Goal: Find specific page/section: Find specific page/section

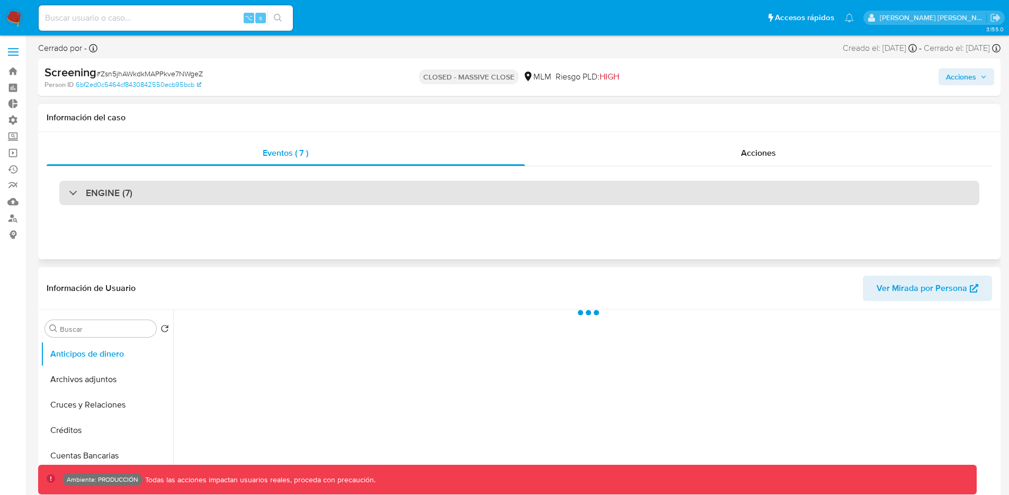
click at [68, 194] on div "ENGINE (7)" at bounding box center [519, 193] width 920 height 24
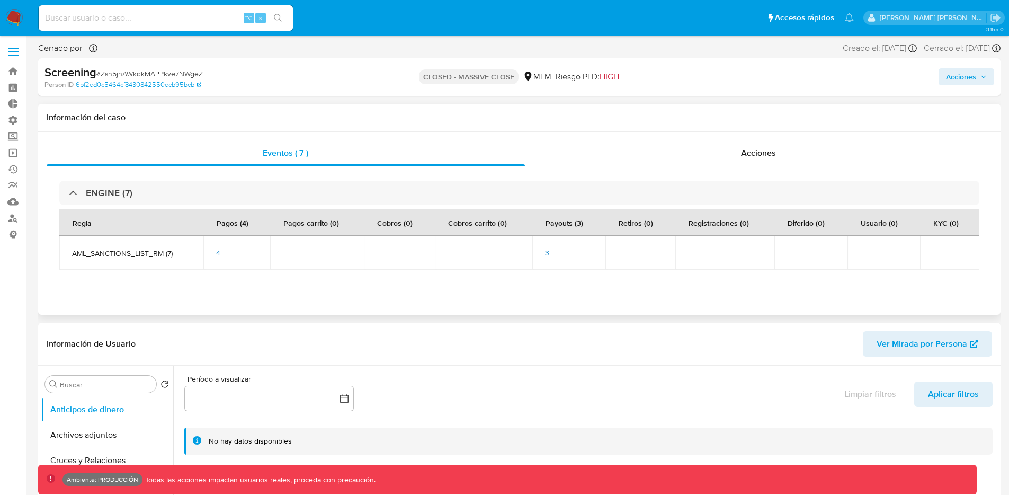
select select "10"
click at [549, 260] on td "3" at bounding box center [568, 253] width 73 height 34
click at [546, 252] on span "3" at bounding box center [547, 252] width 4 height 11
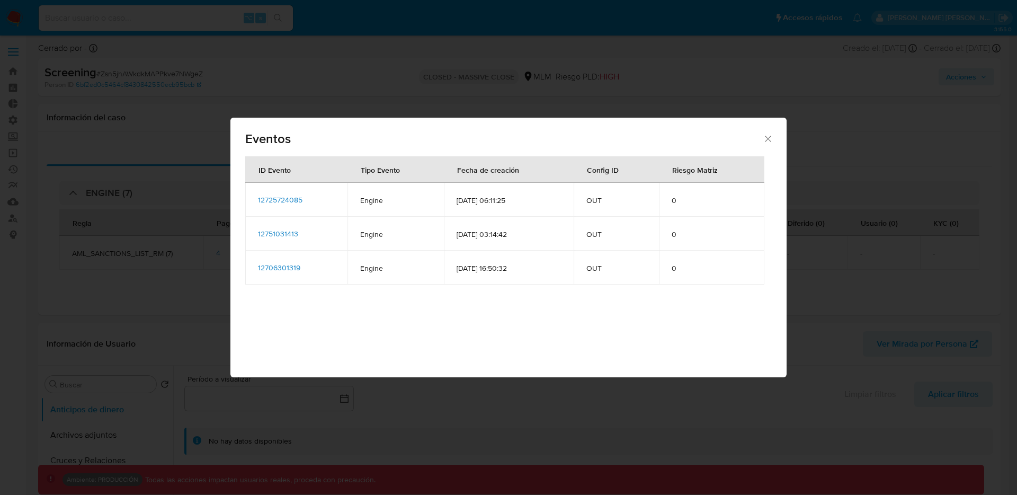
click at [284, 200] on span "12725724085" at bounding box center [280, 199] width 44 height 11
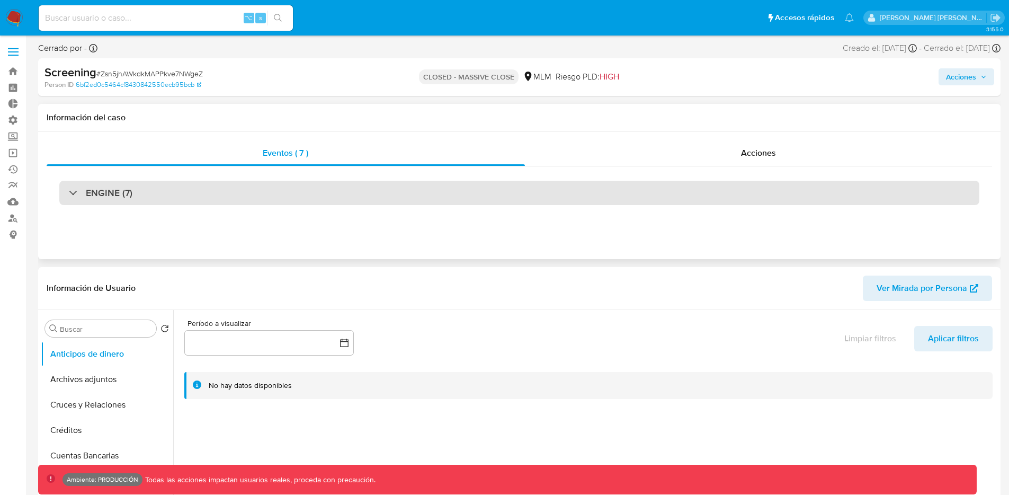
click at [76, 195] on div "ENGINE (7)" at bounding box center [101, 193] width 64 height 12
select select "10"
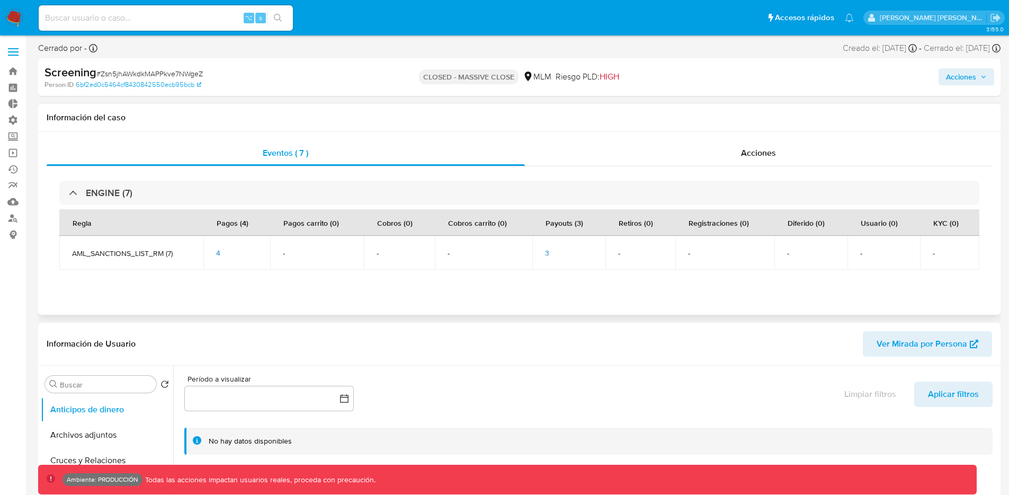
click at [550, 253] on div "3" at bounding box center [569, 253] width 48 height 10
click at [551, 251] on div "3" at bounding box center [569, 253] width 48 height 10
click at [550, 251] on div "3" at bounding box center [569, 253] width 48 height 10
click at [548, 251] on span "3" at bounding box center [547, 252] width 4 height 11
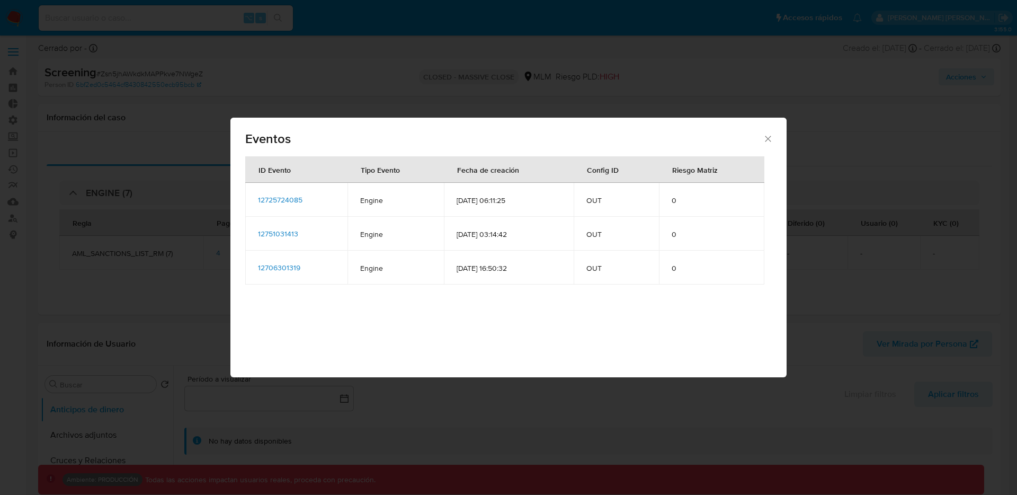
click at [277, 199] on span "12725724085" at bounding box center [280, 199] width 44 height 11
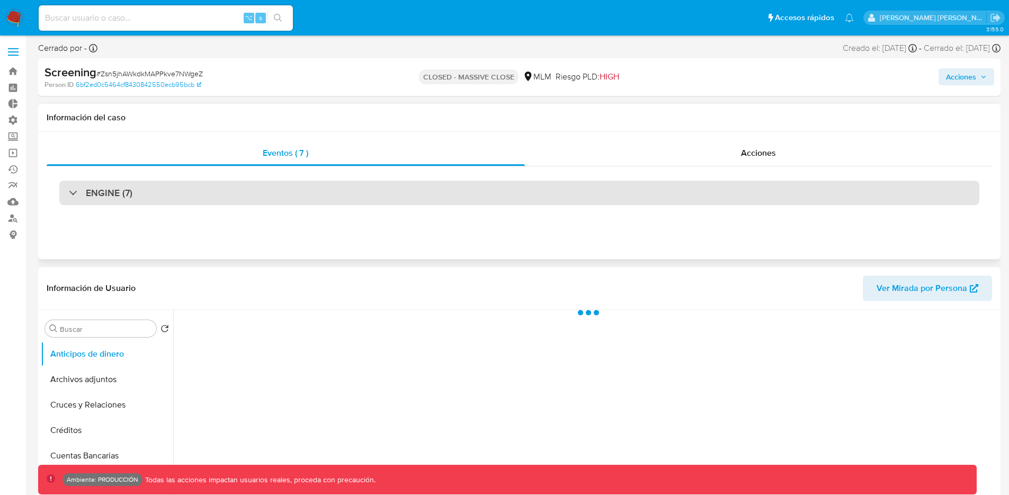
click at [151, 199] on div "ENGINE (7)" at bounding box center [519, 193] width 920 height 24
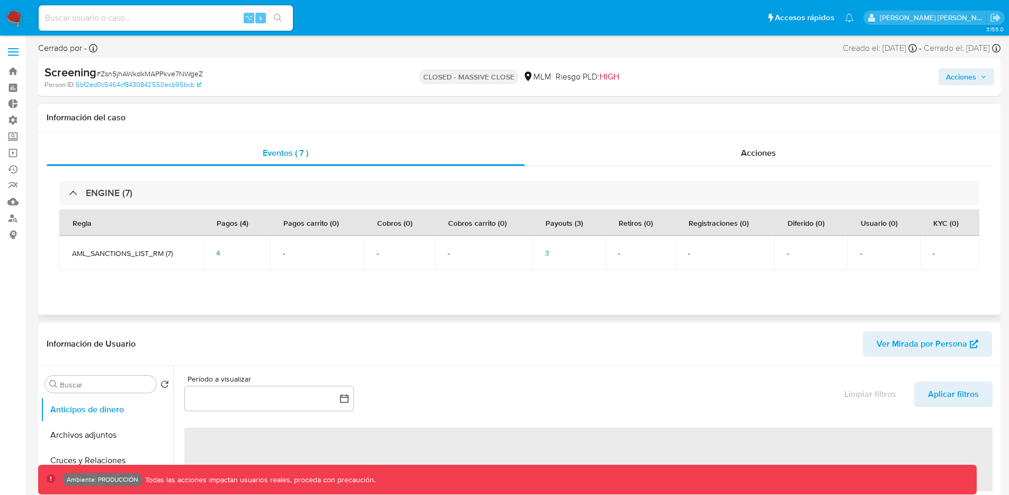
select select "10"
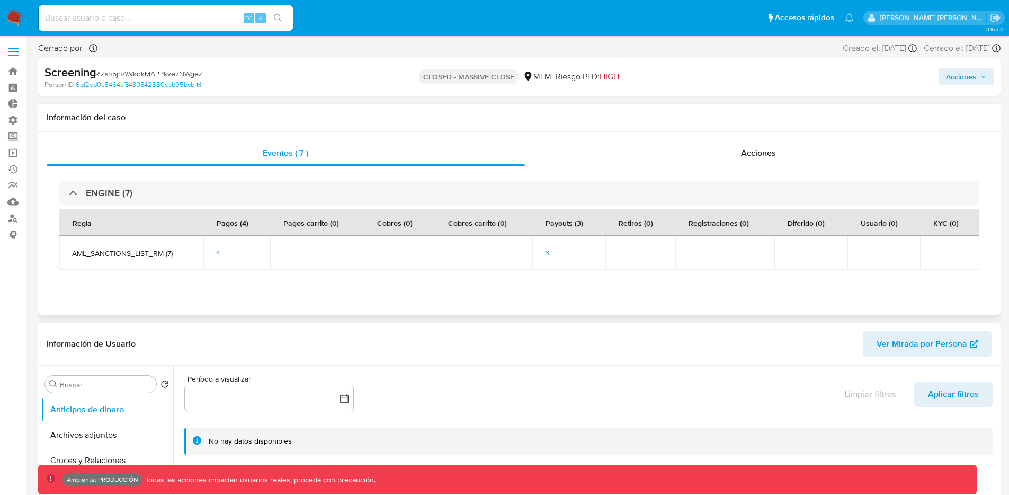
click at [543, 252] on td "3" at bounding box center [568, 253] width 73 height 34
click at [549, 255] on span "3" at bounding box center [547, 252] width 4 height 11
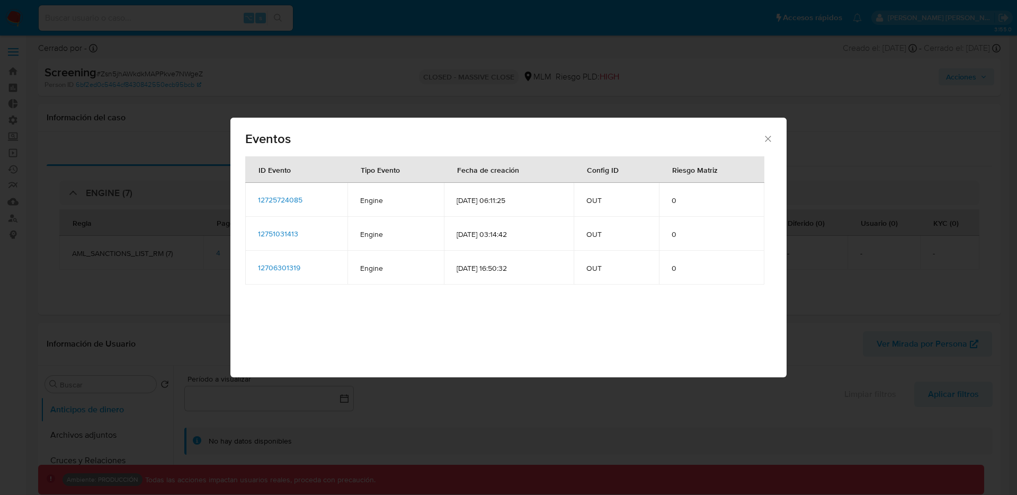
click at [274, 199] on span "12725724085" at bounding box center [280, 199] width 44 height 11
